Goal: Check status: Check status

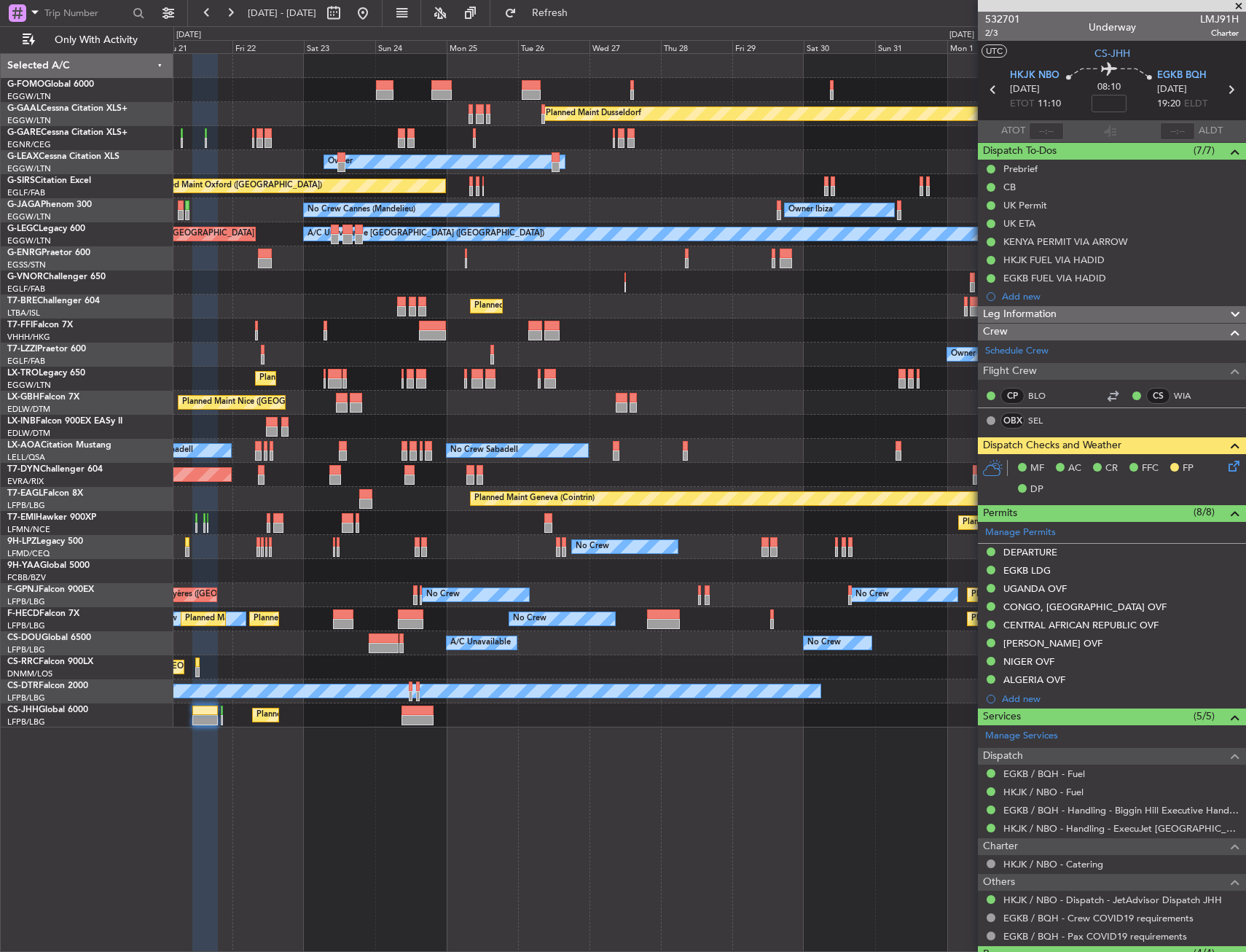
click at [412, 515] on div "Planned Maint Dusseldorf Unplanned Maint [PERSON_NAME] Owner Owner Unplanned Ma…" at bounding box center [709, 391] width 1072 height 674
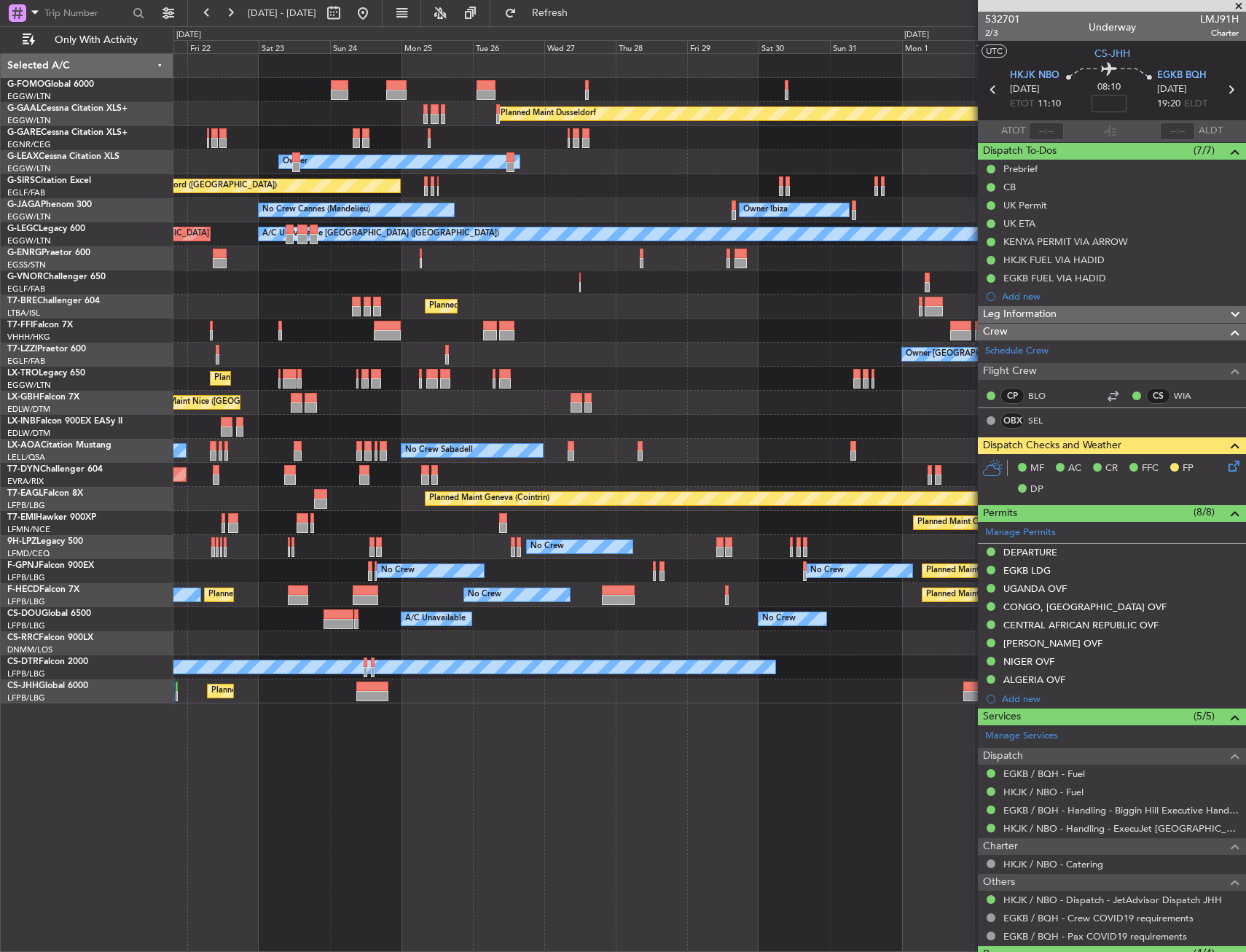
click at [455, 786] on div "Planned Maint Dusseldorf Unplanned Maint [PERSON_NAME] Owner Owner Unplanned Ma…" at bounding box center [709, 502] width 1072 height 899
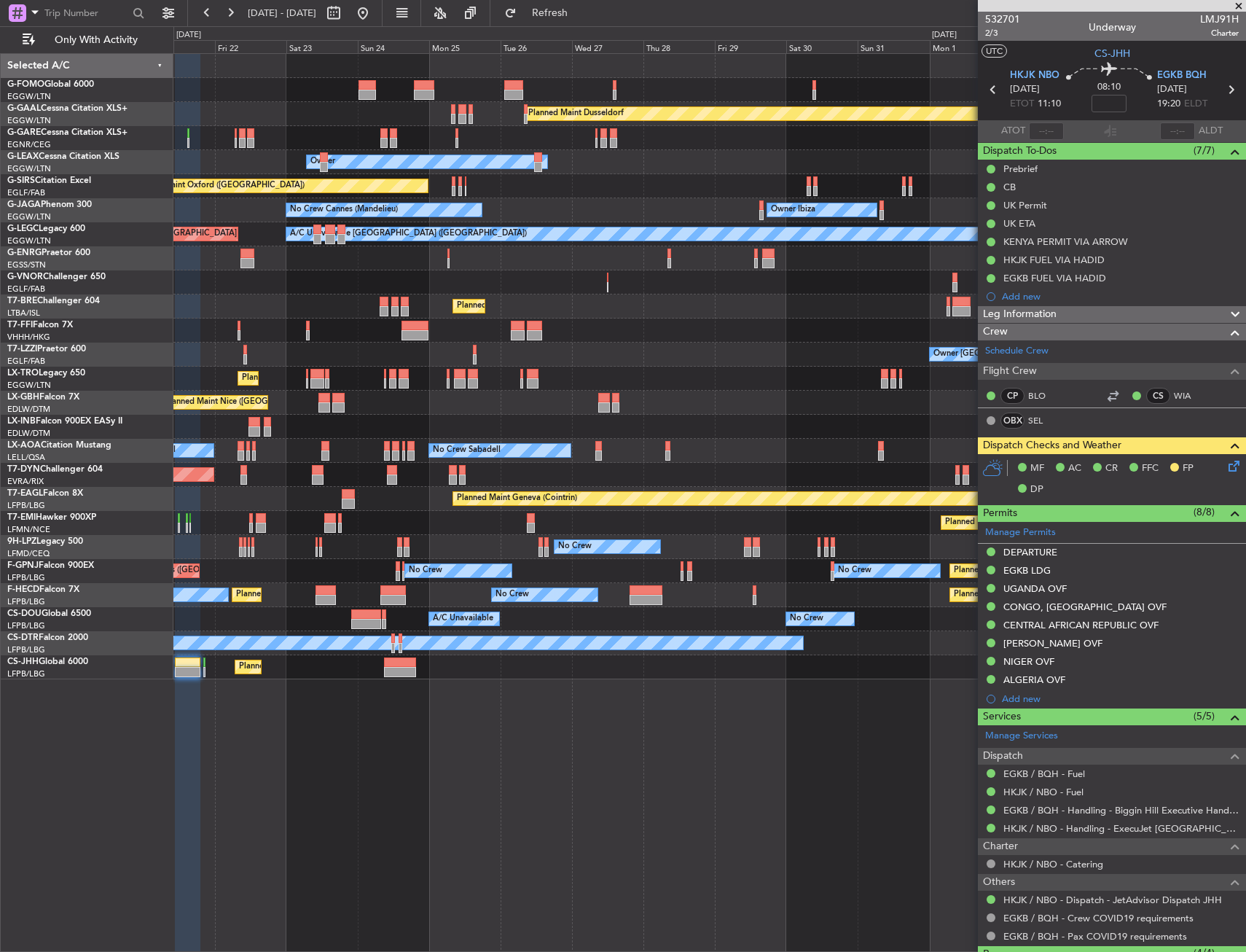
click at [481, 787] on div "Planned Maint Dusseldorf Unplanned Maint [PERSON_NAME] Owner Owner Unplanned Ma…" at bounding box center [709, 502] width 1072 height 899
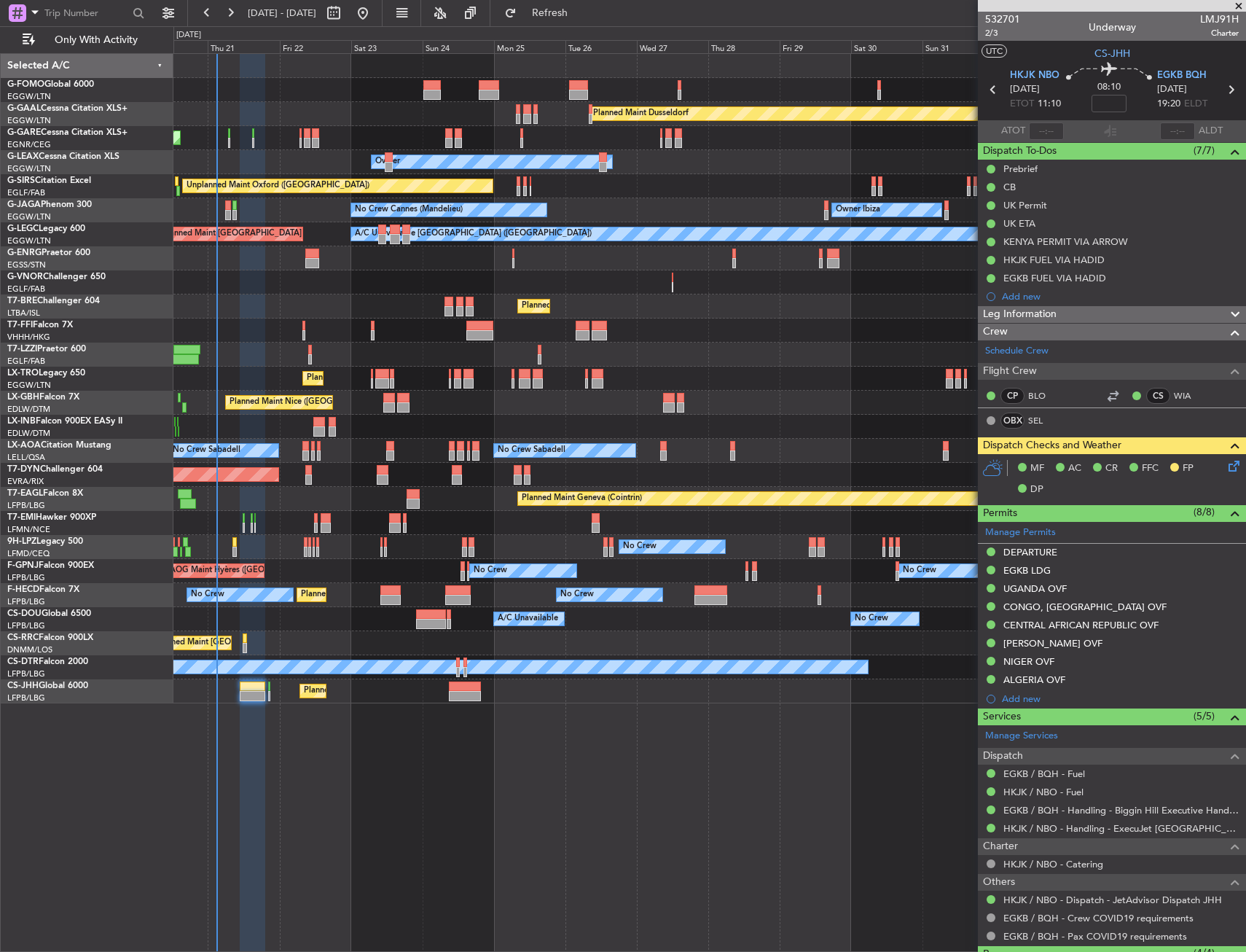
click at [413, 764] on div "Planned Maint Windsor Locks ([PERSON_NAME] Intl) Planned [GEOGRAPHIC_DATA] Unpl…" at bounding box center [709, 502] width 1072 height 899
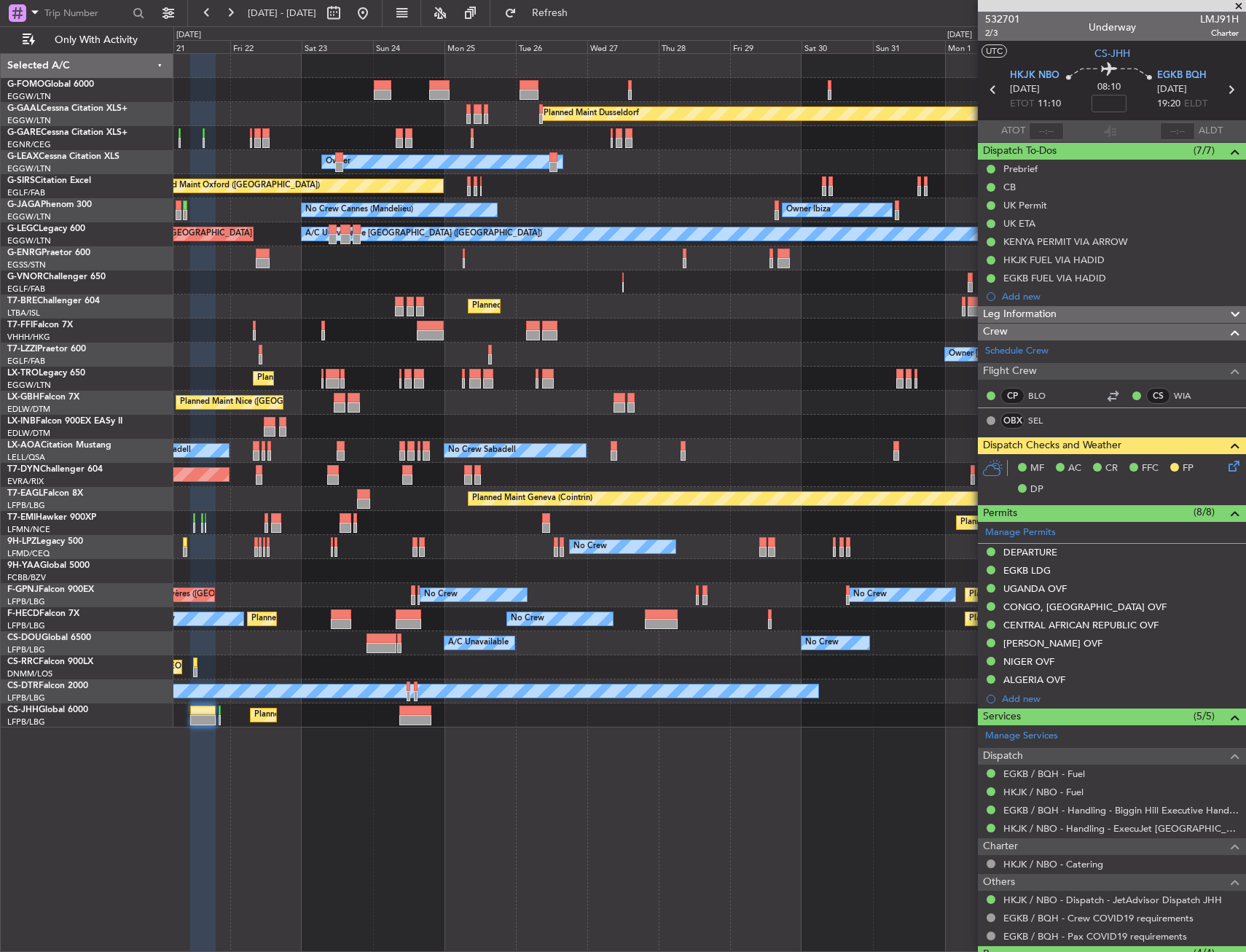
click at [357, 768] on div "Planned Maint Dusseldorf Unplanned Maint [PERSON_NAME] Owner Owner Unplanned Ma…" at bounding box center [709, 502] width 1072 height 899
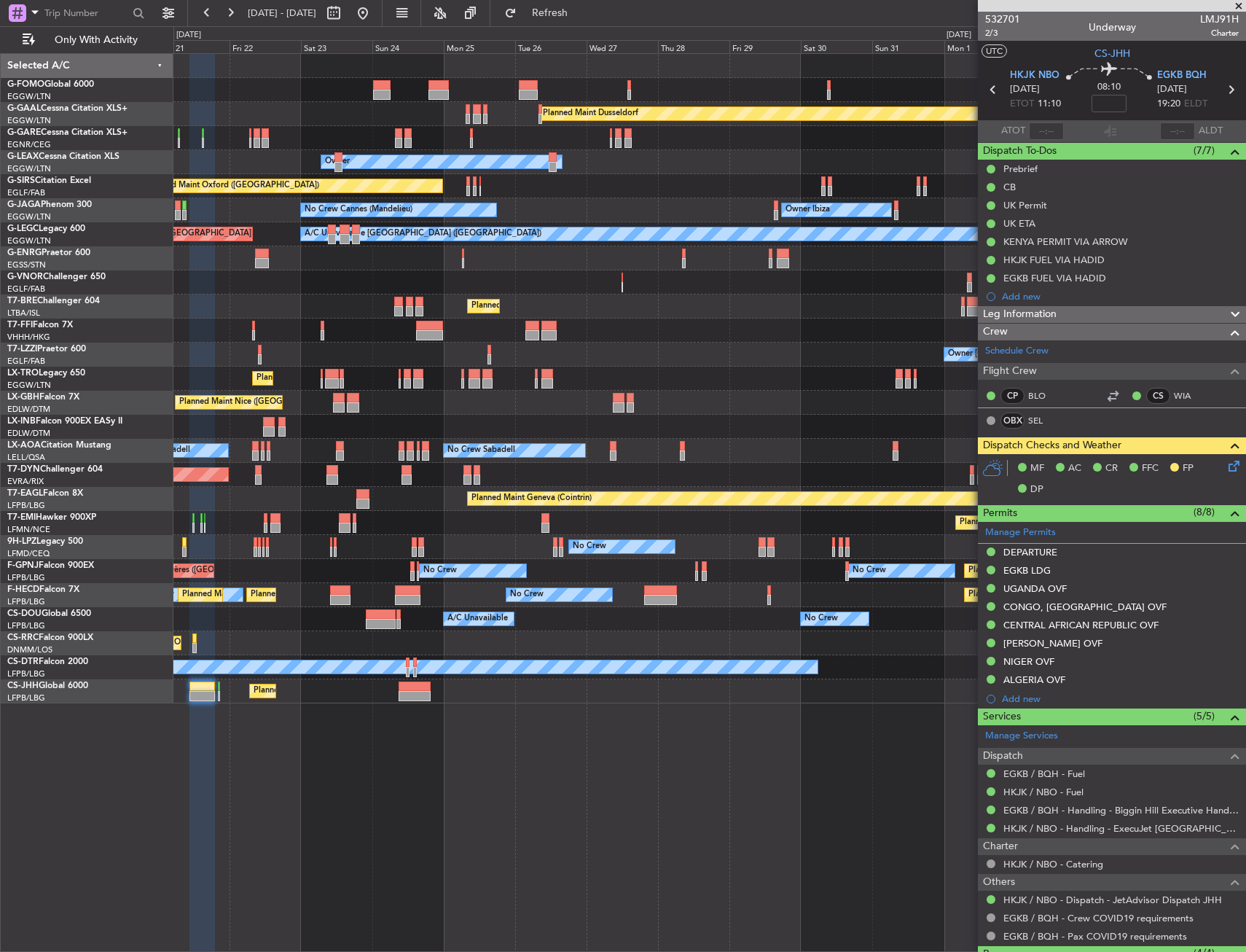
click at [441, 800] on div "Planned Maint Dusseldorf Unplanned Maint [PERSON_NAME] Owner Owner Unplanned Ma…" at bounding box center [709, 502] width 1072 height 899
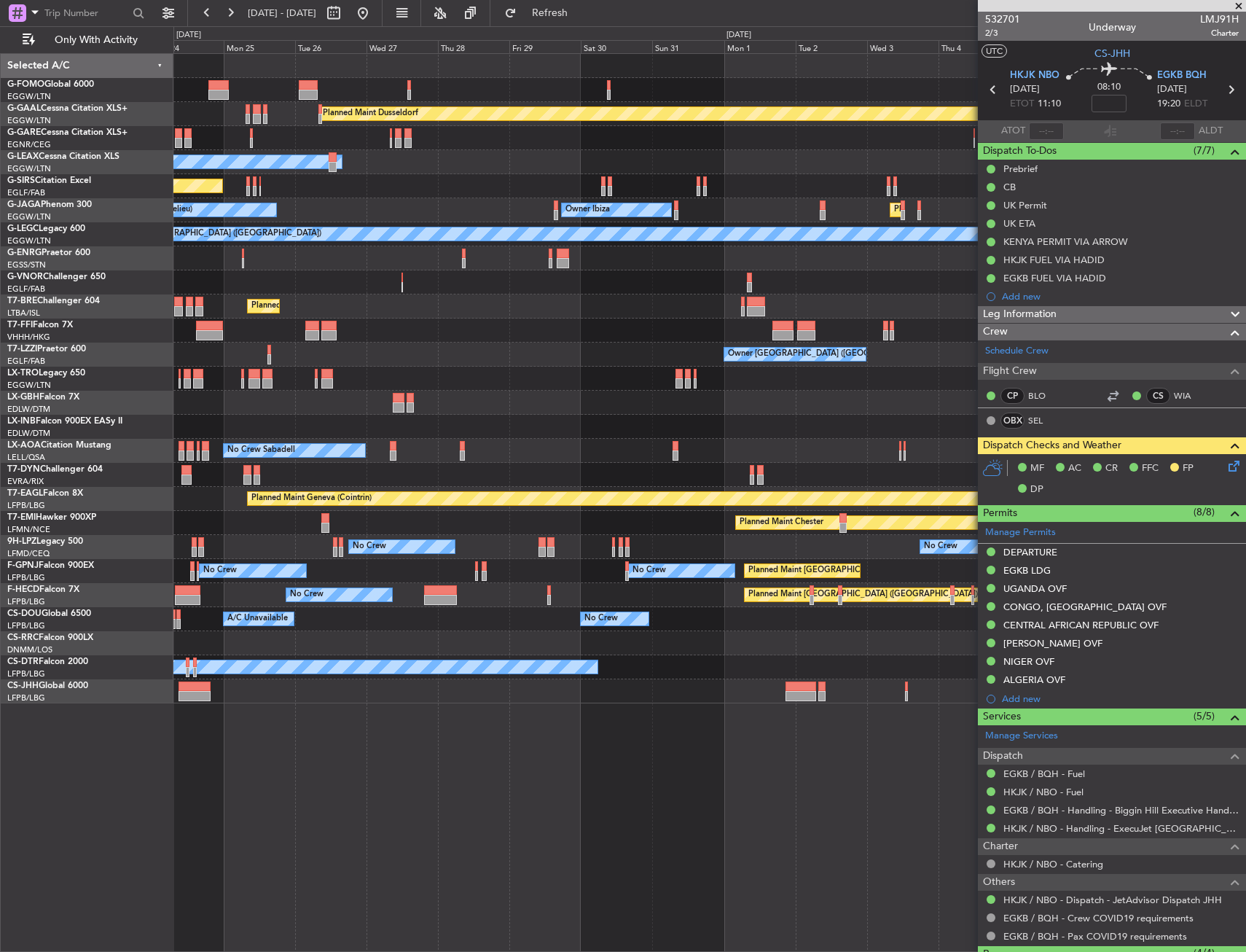
click at [360, 645] on div "Planned Maint [GEOGRAPHIC_DATA] ([GEOGRAPHIC_DATA])" at bounding box center [709, 643] width 1072 height 24
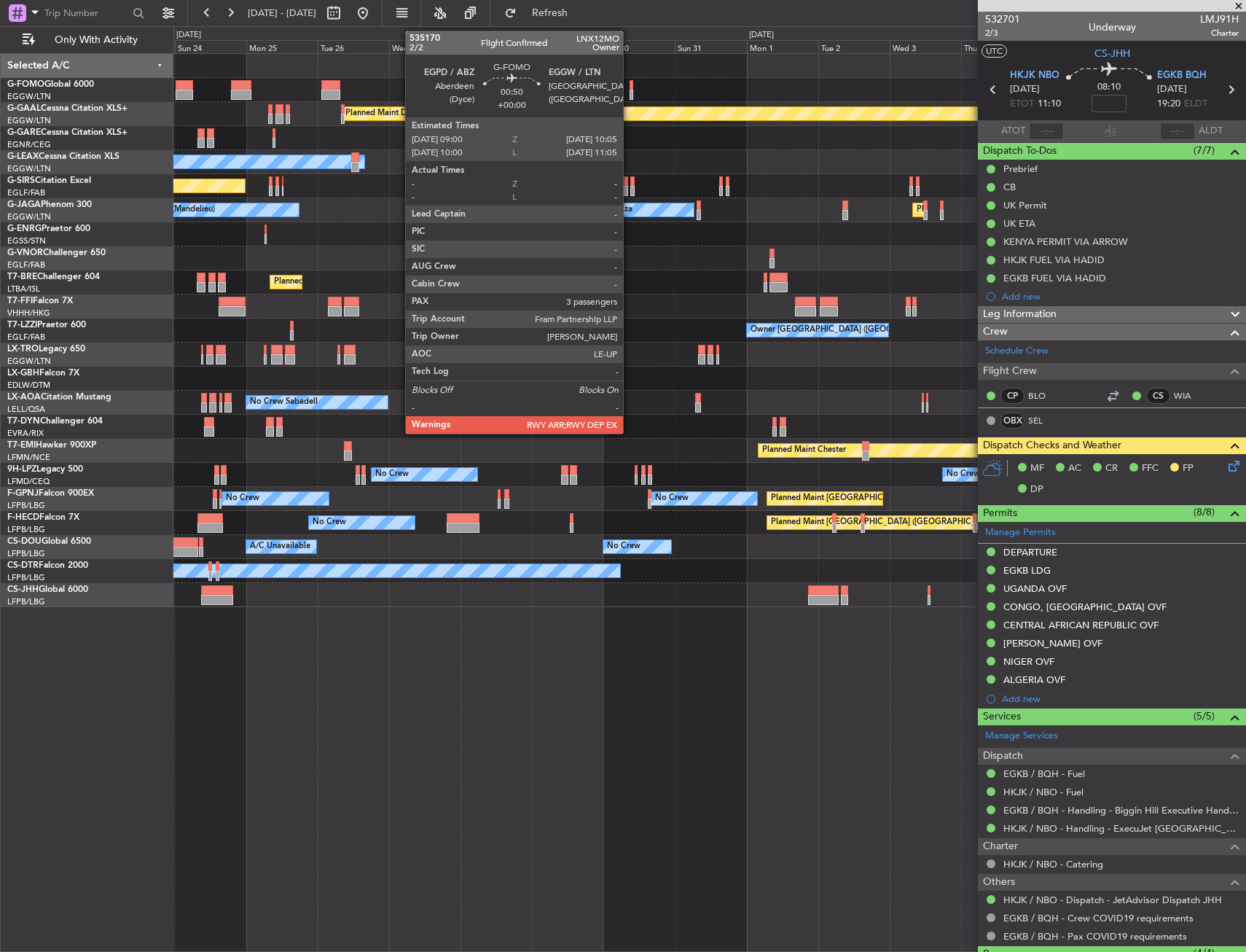
click at [629, 88] on div at bounding box center [631, 85] width 4 height 10
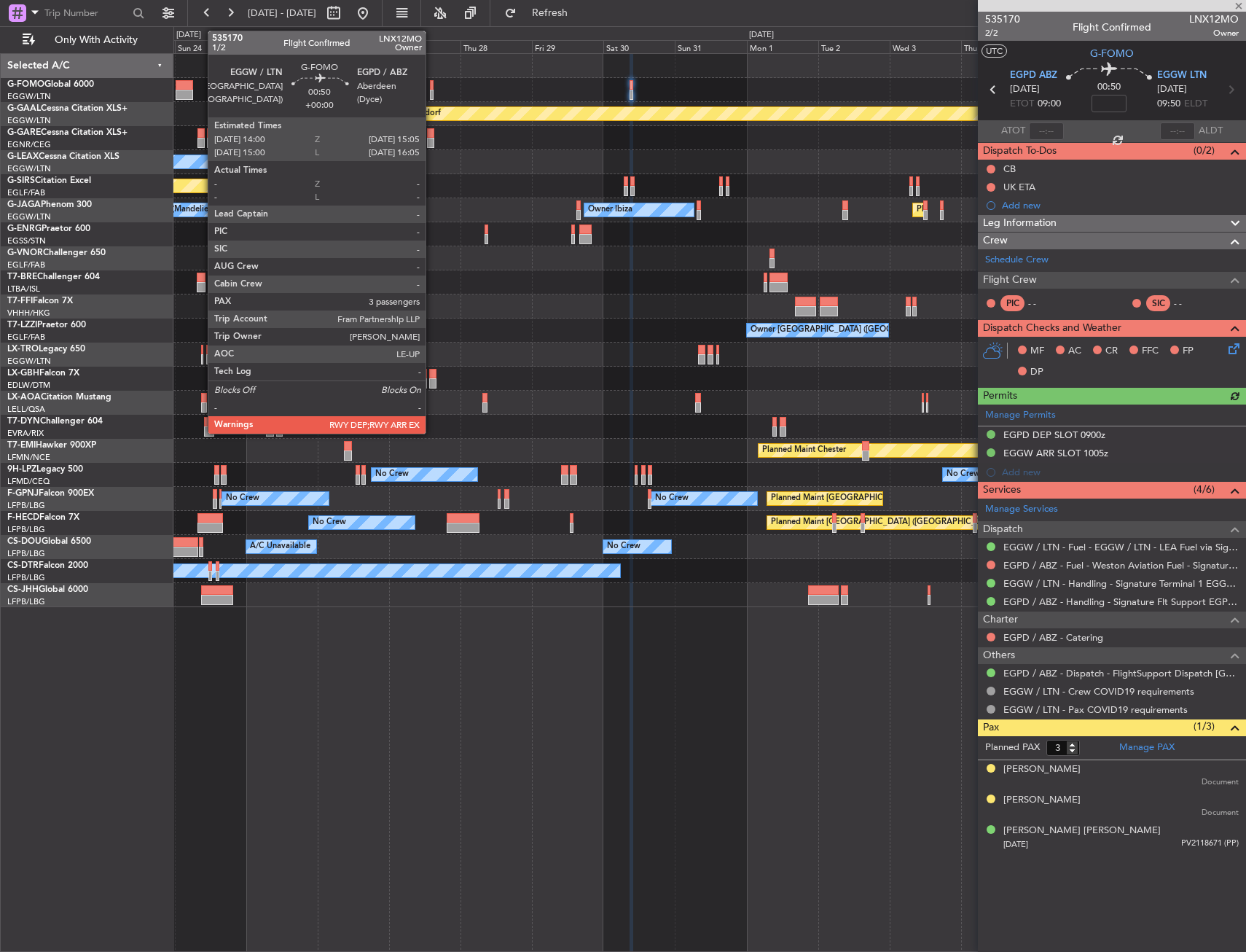
click at [432, 87] on div at bounding box center [431, 85] width 4 height 10
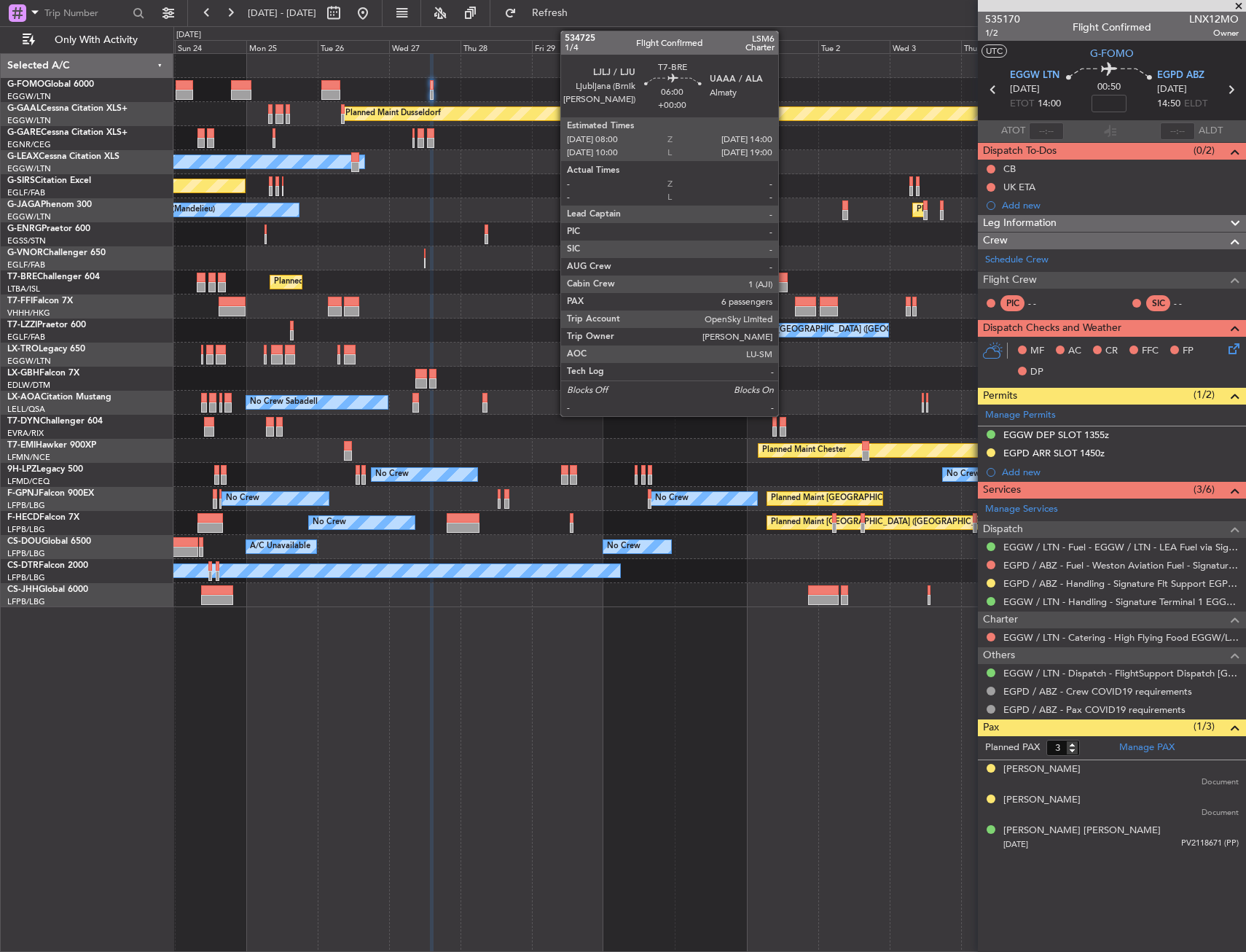
click at [780, 278] on div at bounding box center [779, 277] width 18 height 10
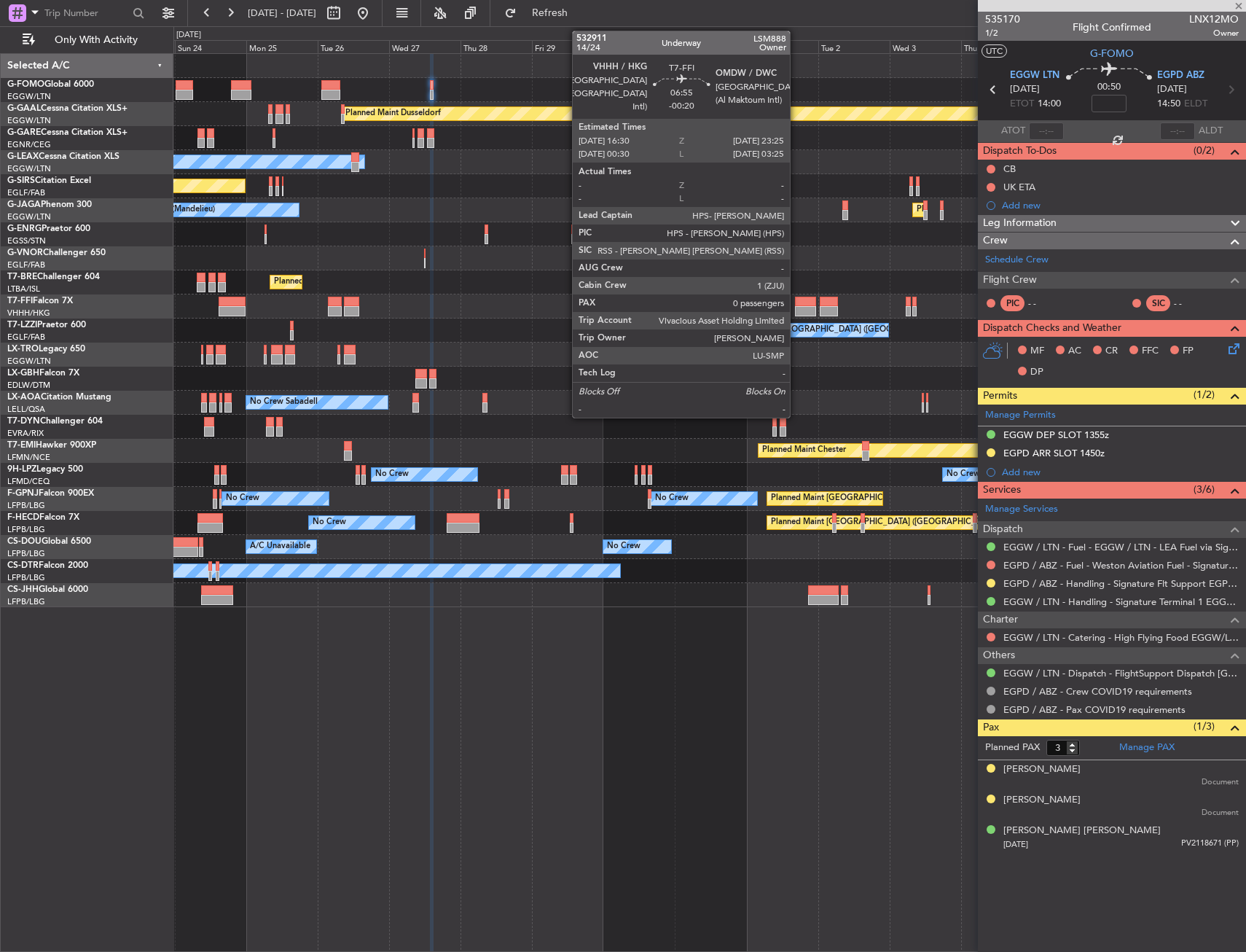
type input "6"
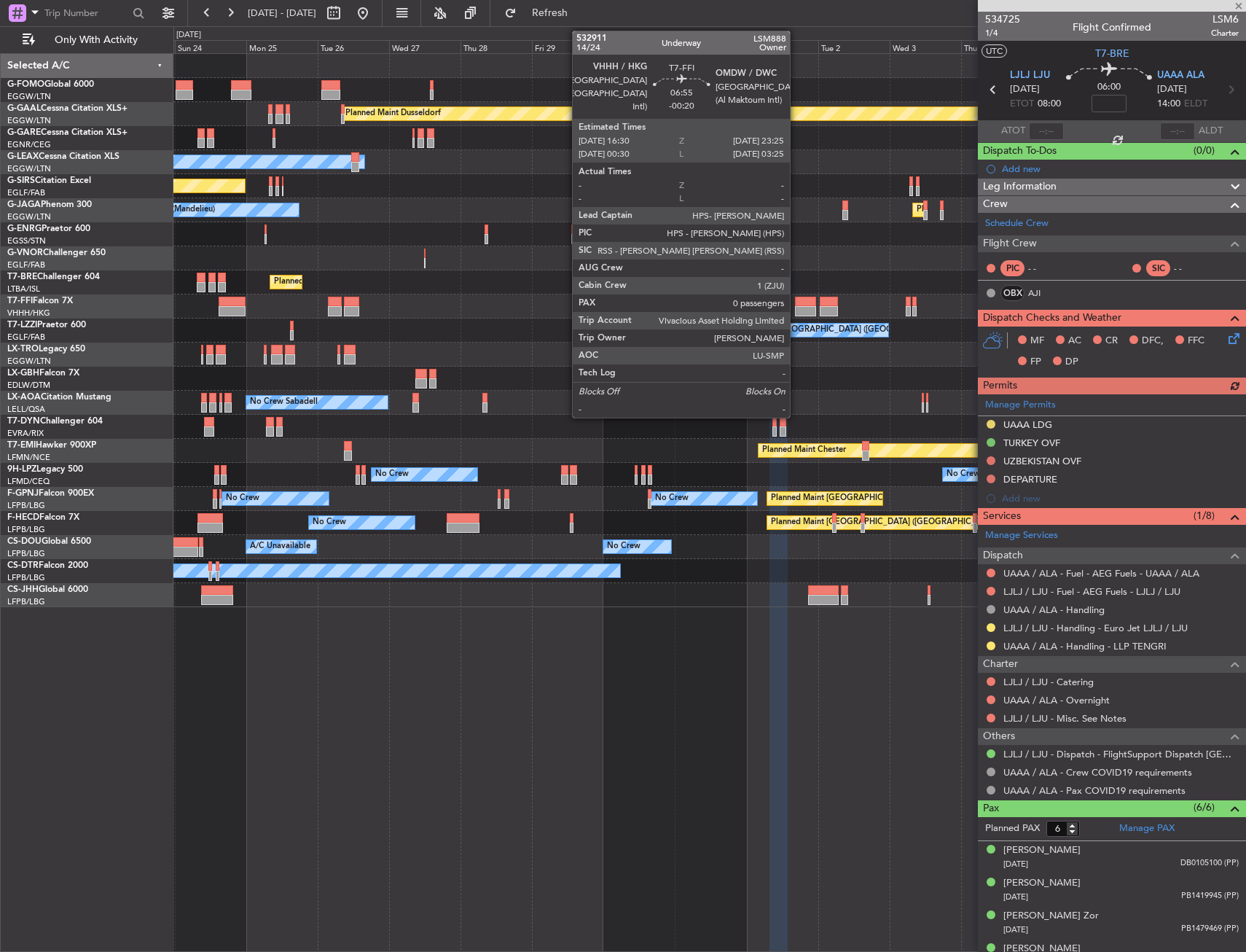
click at [796, 302] on div at bounding box center [806, 301] width 21 height 10
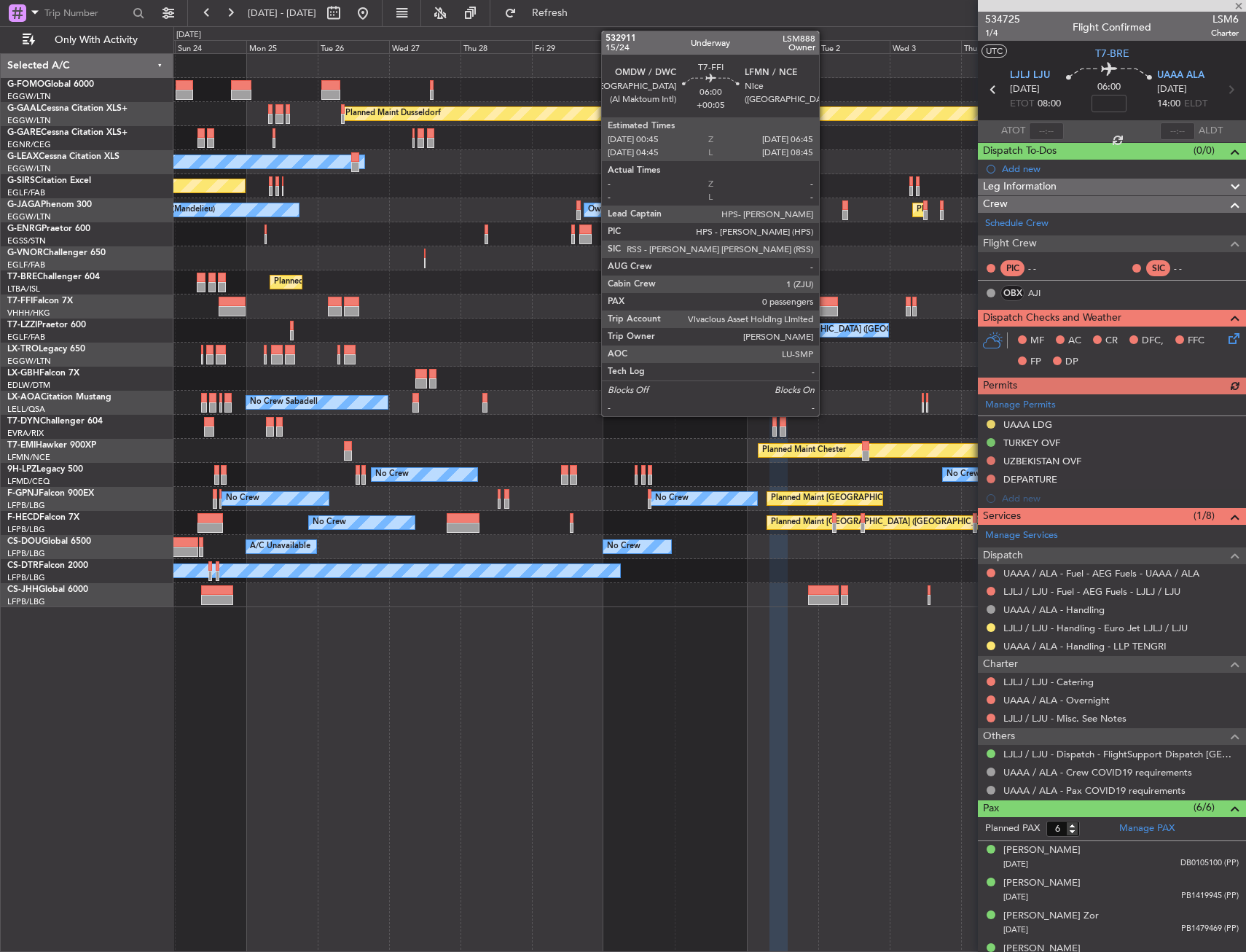
type input "-00:20"
type input "0"
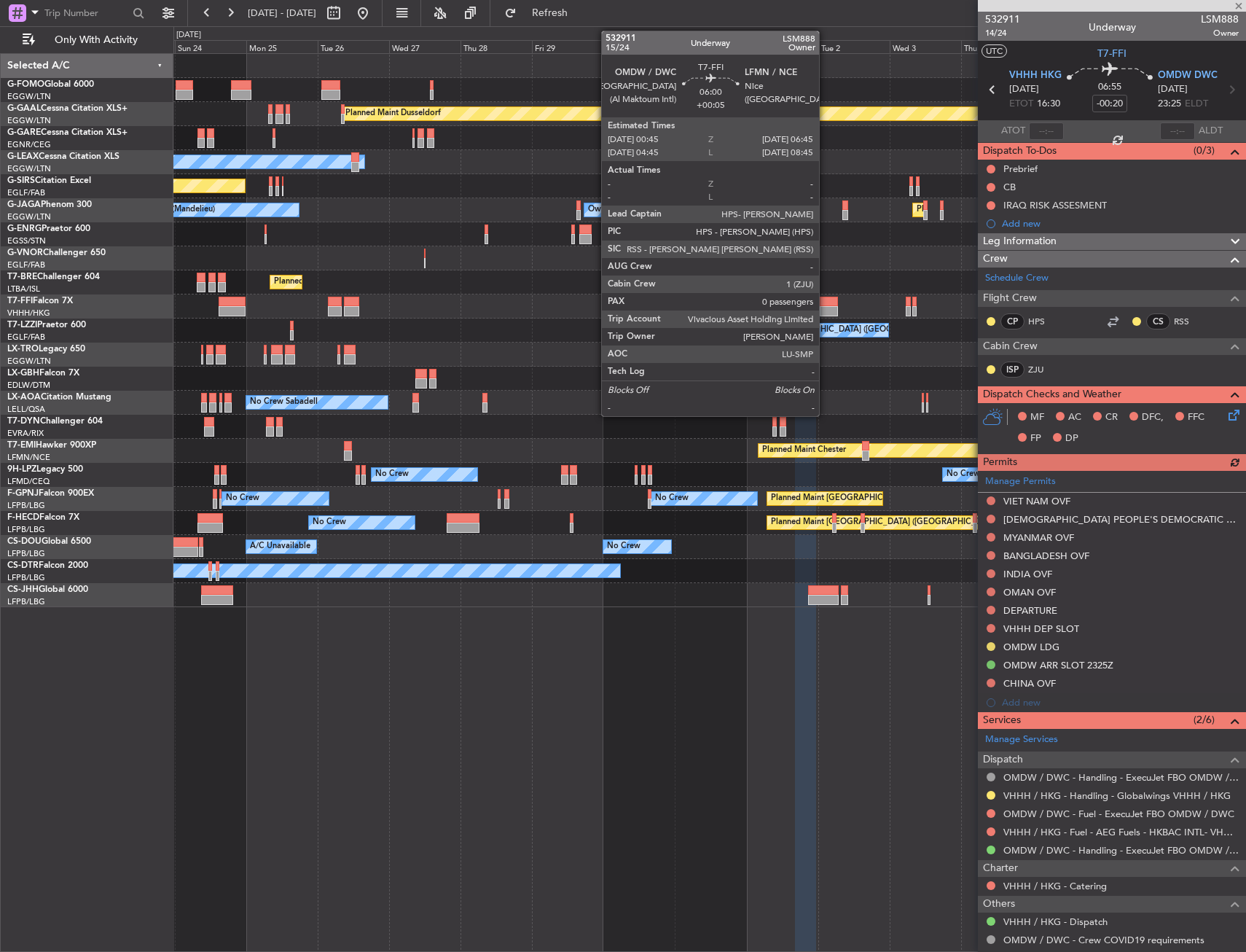
click at [825, 306] on div at bounding box center [829, 301] width 18 height 10
type input "+00:05"
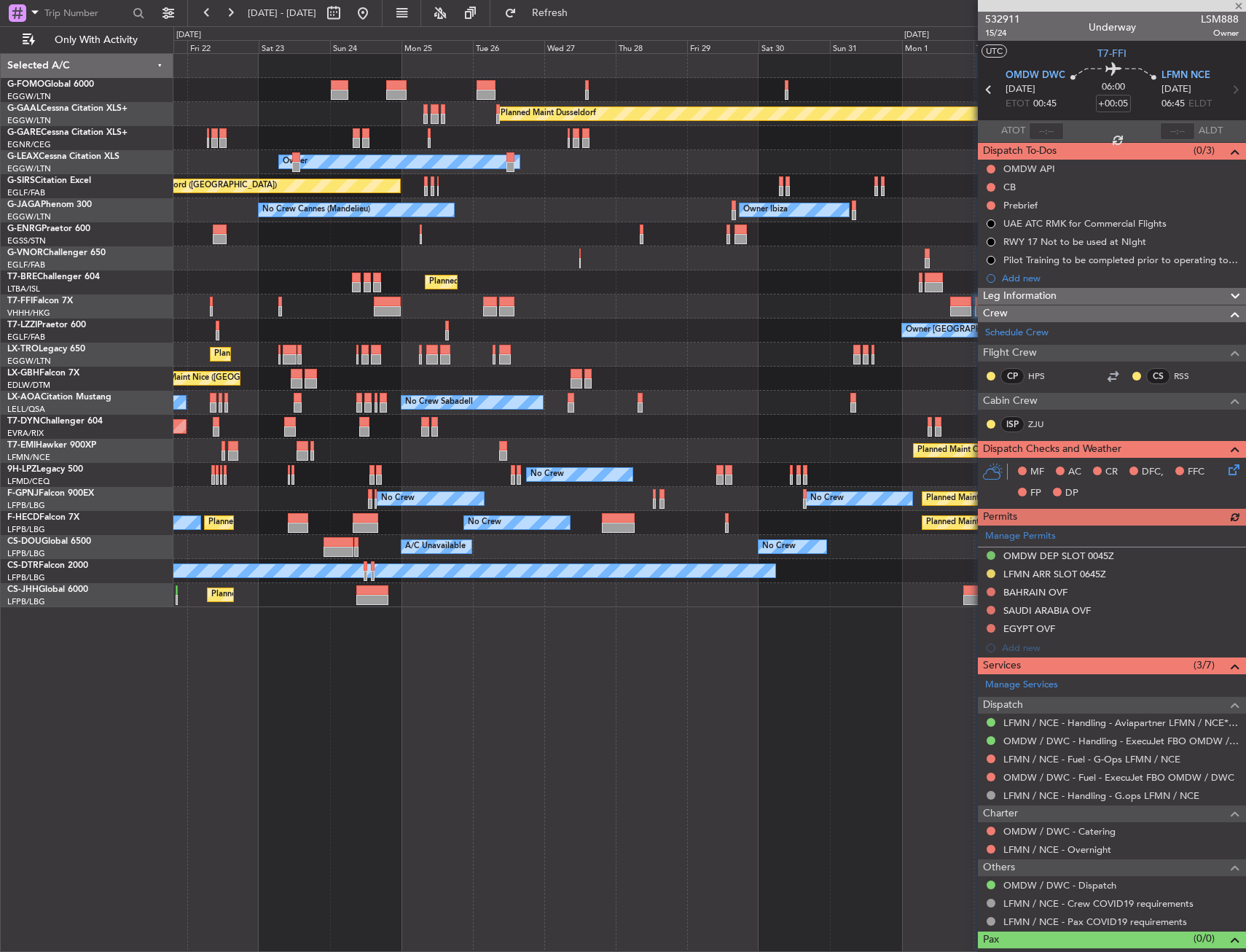
click at [940, 374] on div "Planned Maint Nice ([GEOGRAPHIC_DATA]) Unplanned Maint [GEOGRAPHIC_DATA] ([GEOG…" at bounding box center [709, 379] width 1072 height 24
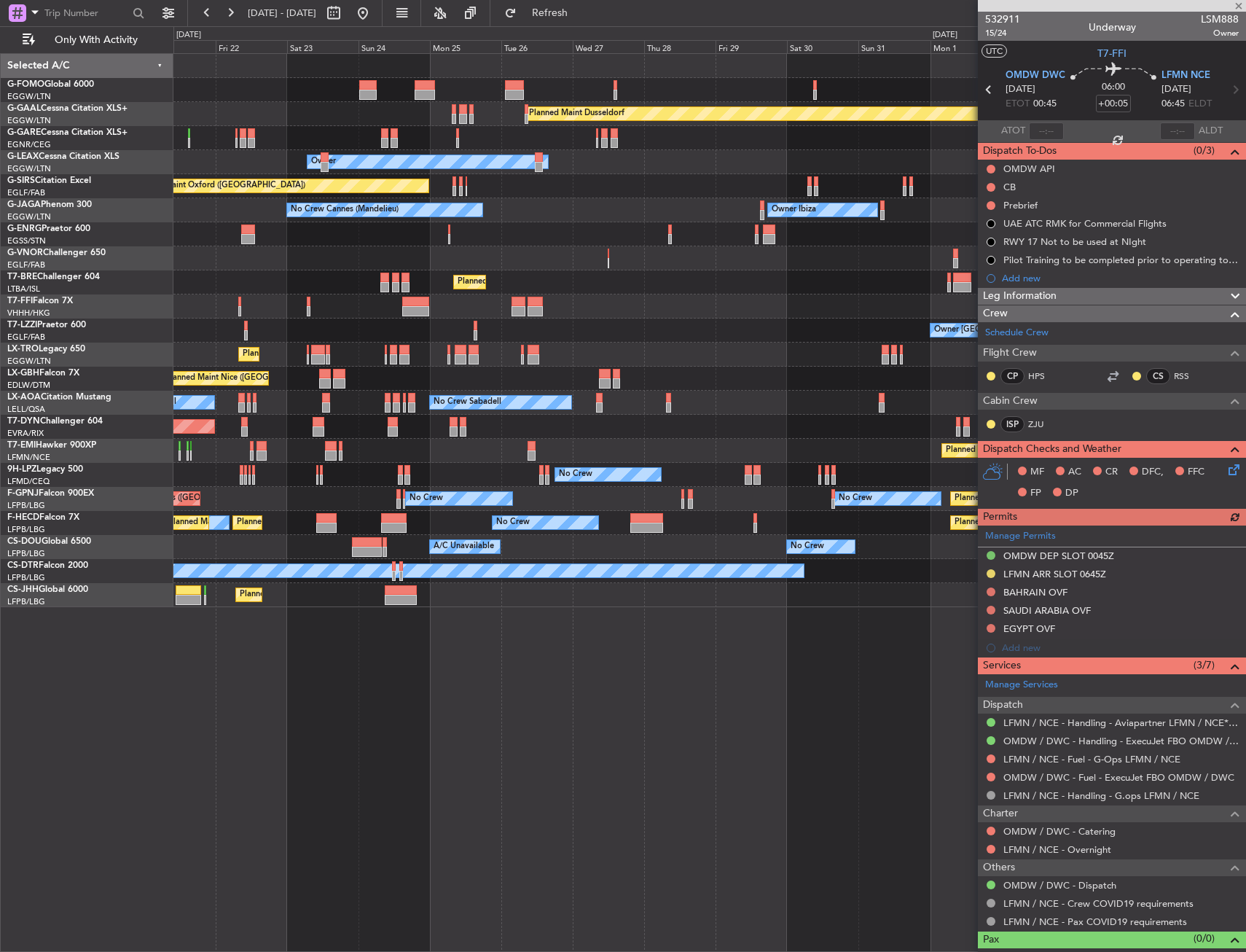
click at [643, 369] on div "Planned Maint Dusseldorf Unplanned Maint [PERSON_NAME] Owner Owner Unplanned Ma…" at bounding box center [709, 331] width 1072 height 553
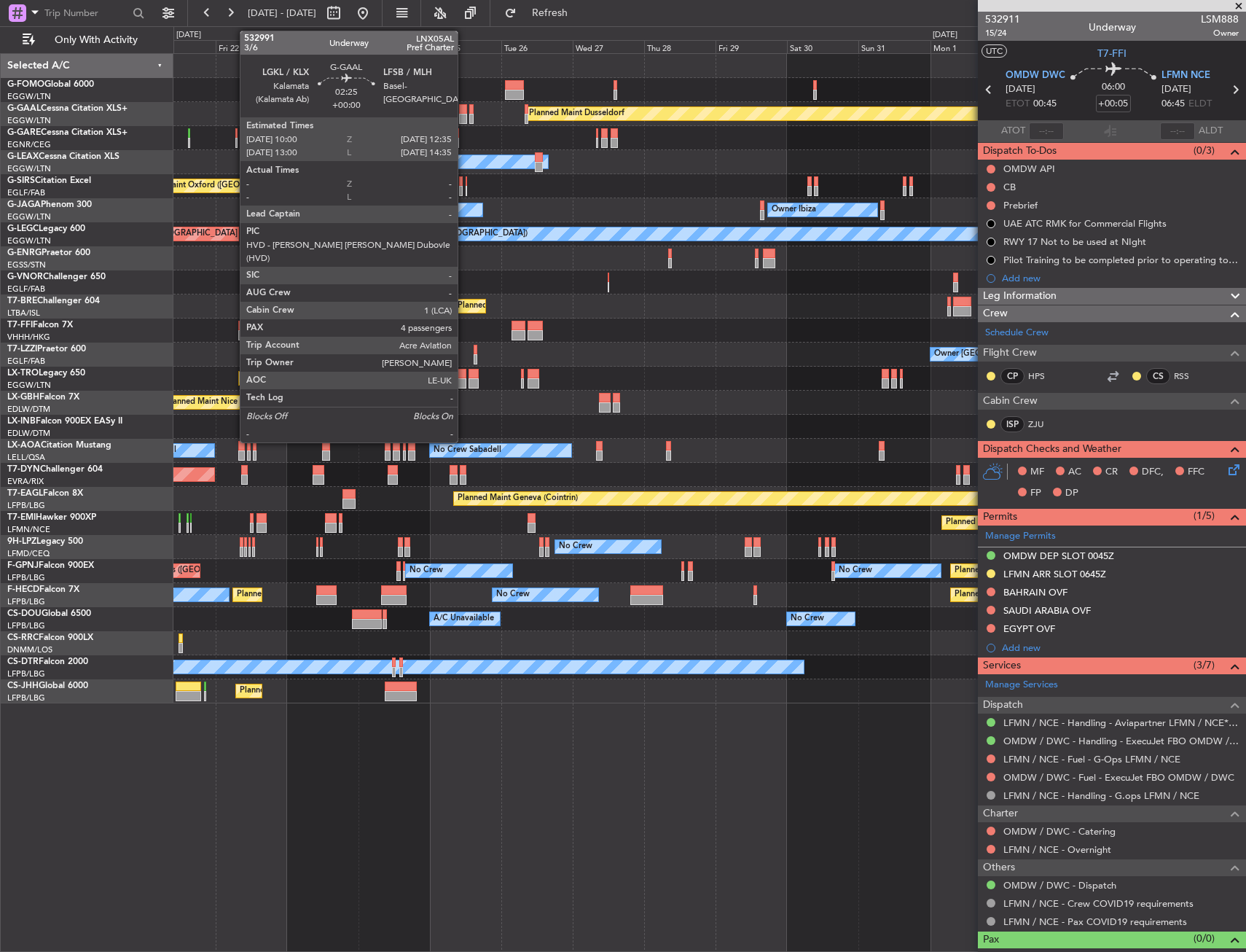
click at [464, 108] on div at bounding box center [463, 109] width 8 height 10
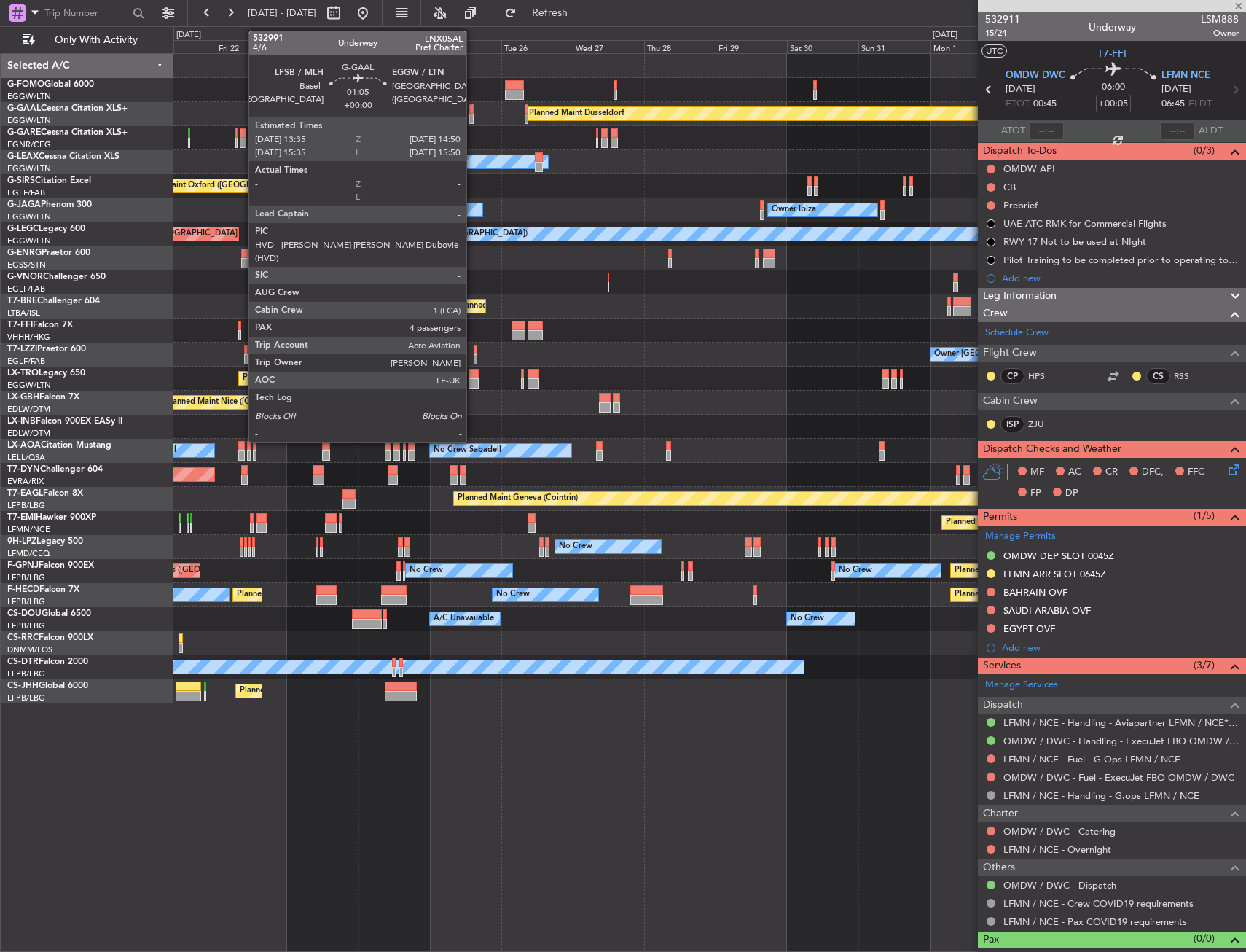
type input "4"
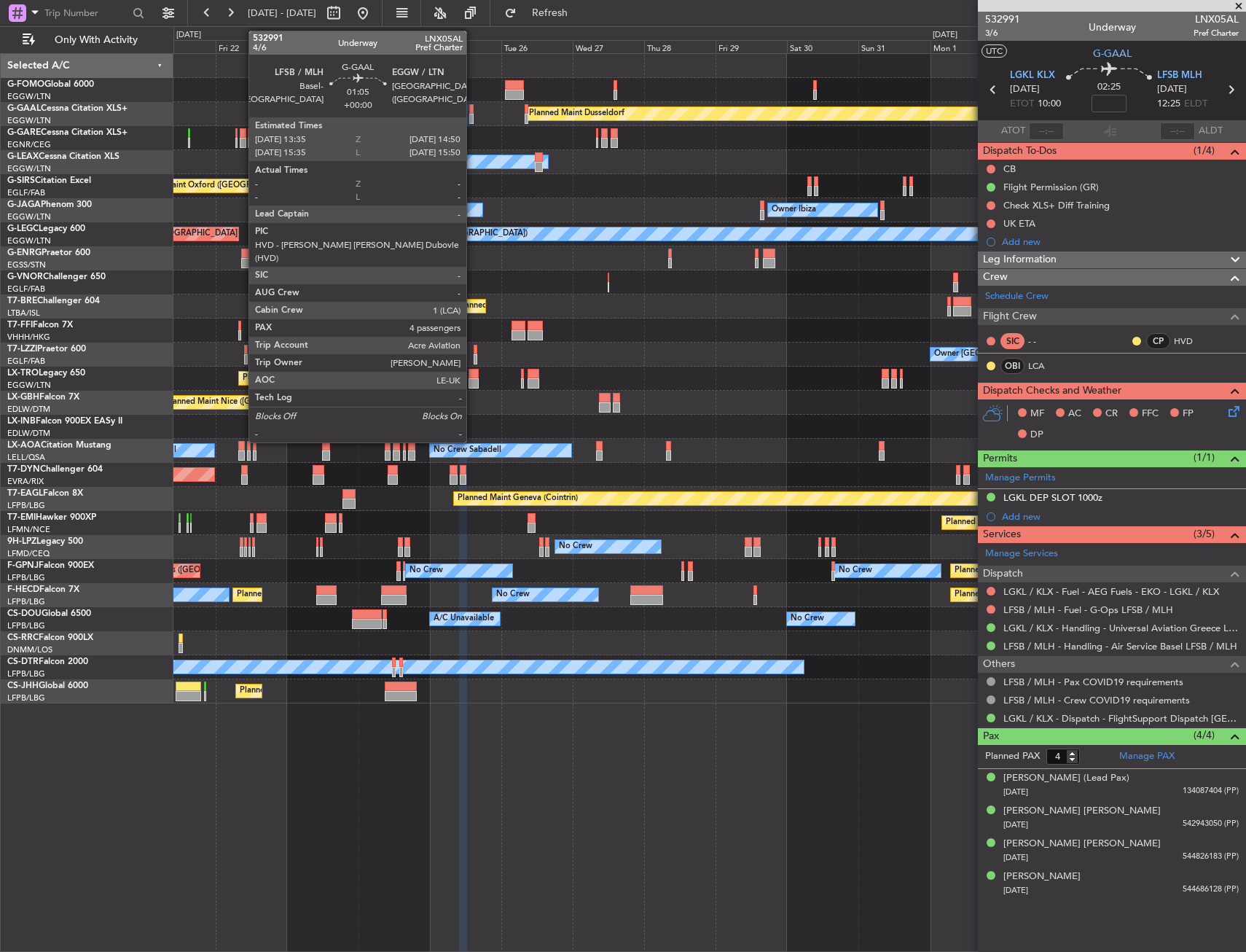
click at [473, 117] on div at bounding box center [472, 118] width 5 height 10
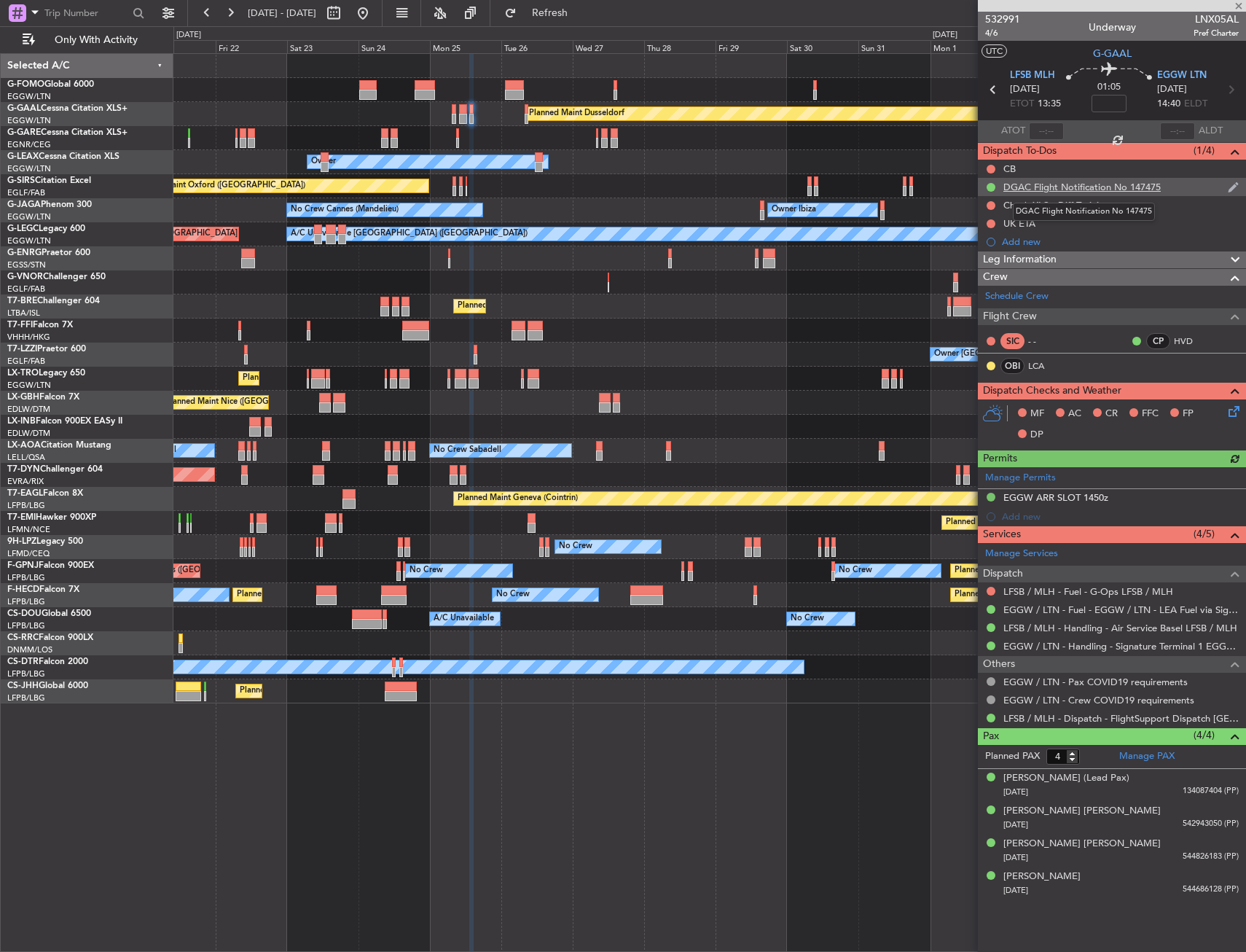
click at [1149, 188] on div "DGAC Flight Notification No 147475" at bounding box center [1082, 187] width 158 height 12
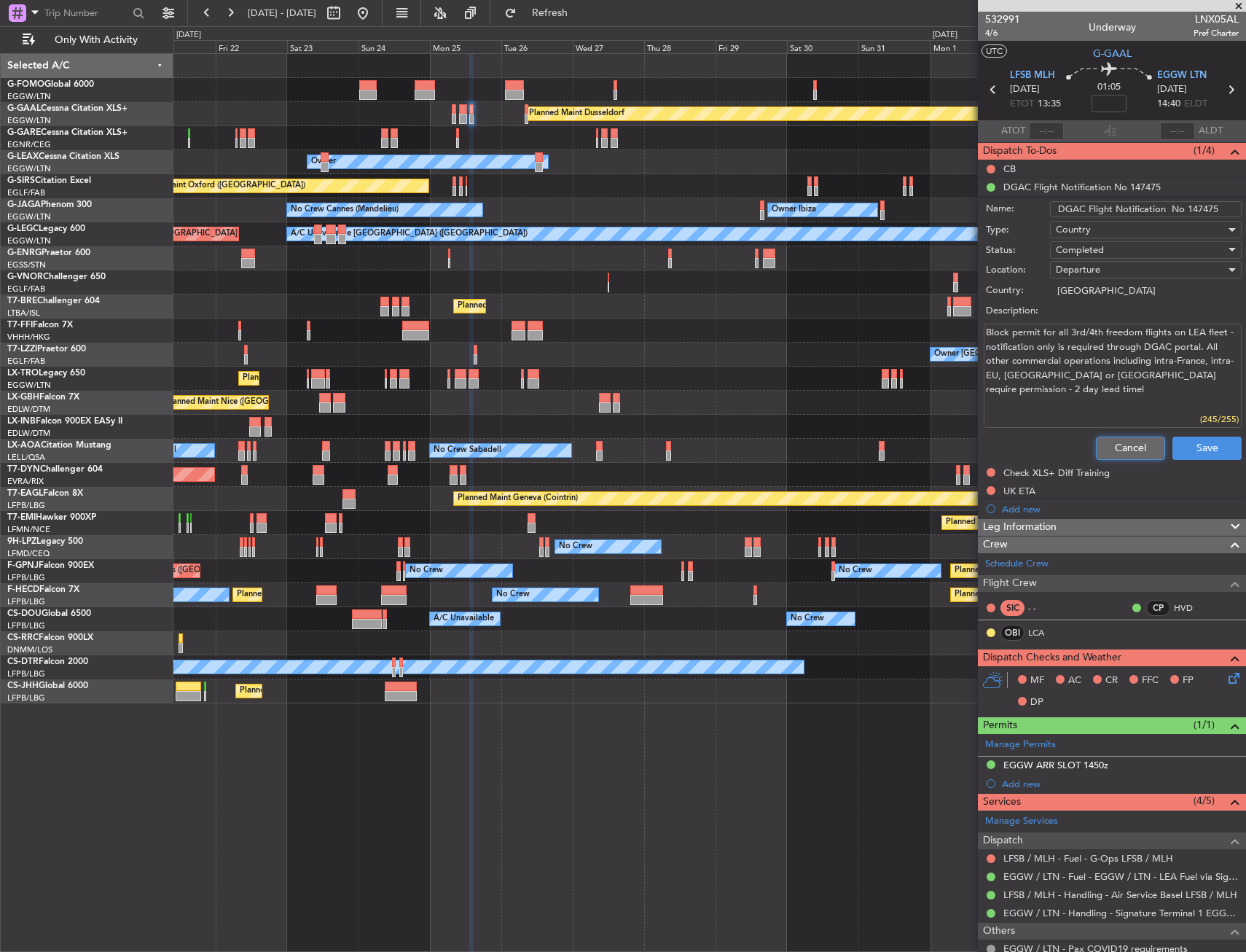
click at [1149, 445] on button "Cancel" at bounding box center [1130, 448] width 69 height 24
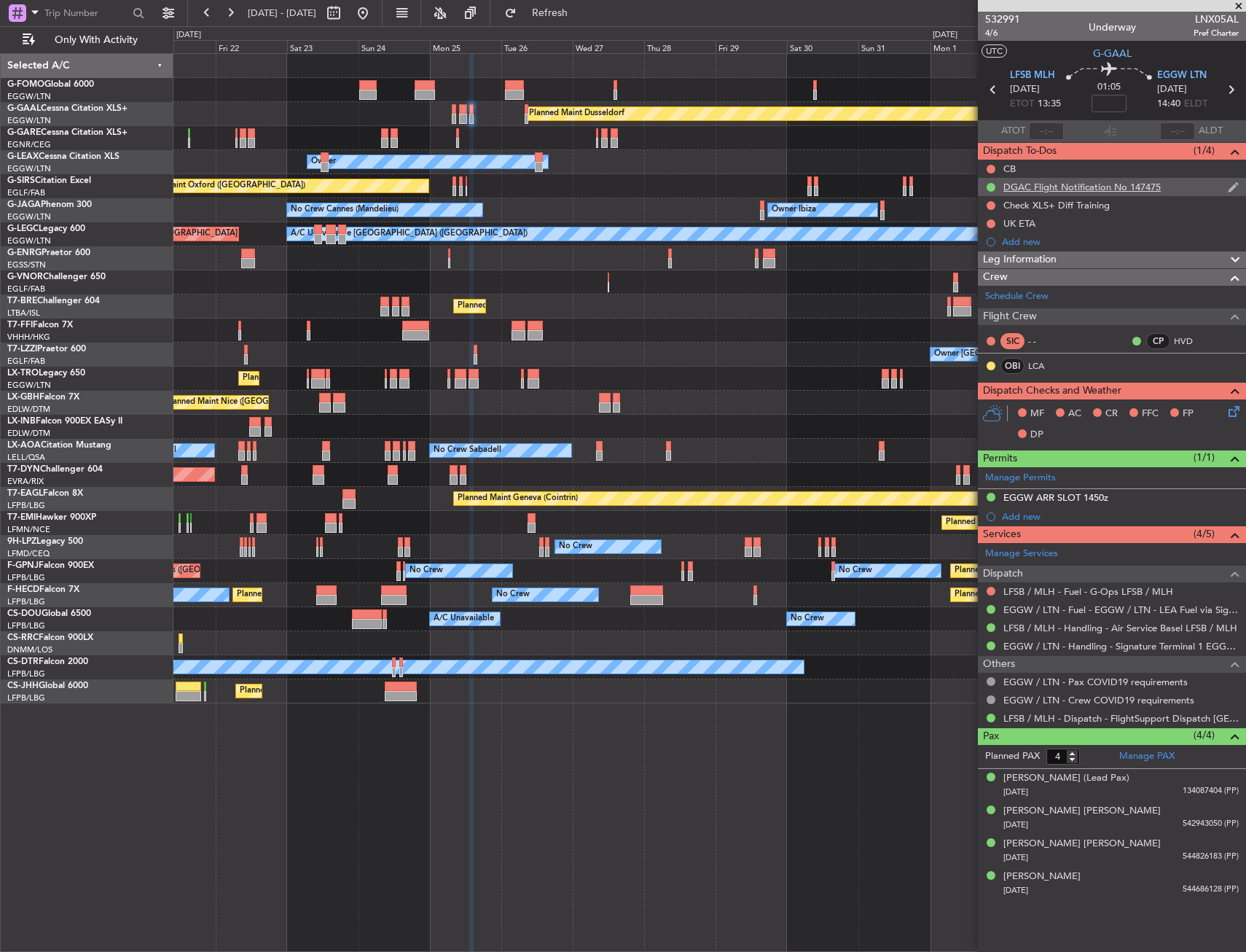
click at [1064, 183] on div "DGAC Flight Notification No 147475" at bounding box center [1082, 187] width 158 height 12
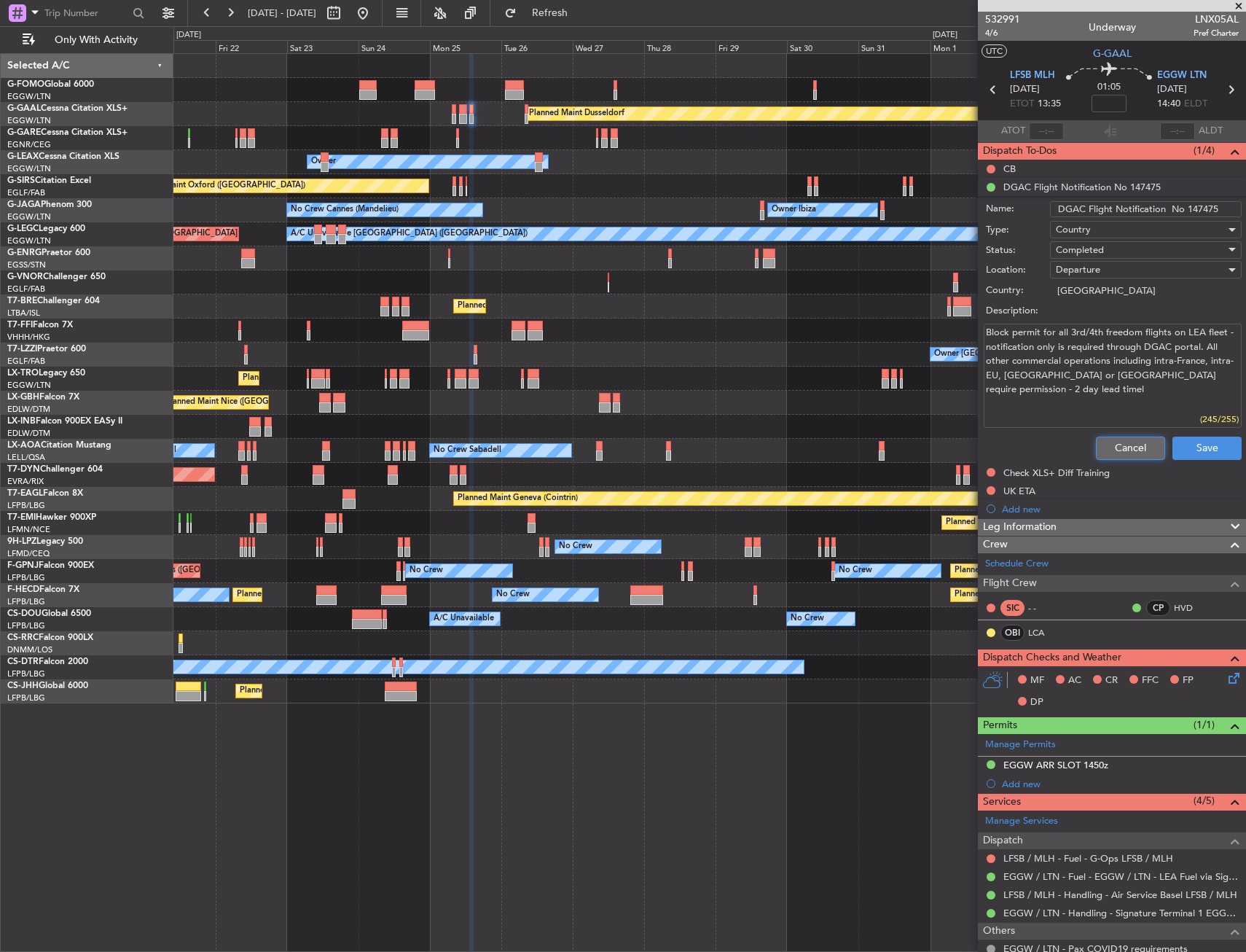
click at [1120, 454] on button "Cancel" at bounding box center [1130, 448] width 69 height 24
